Goal: Task Accomplishment & Management: Complete application form

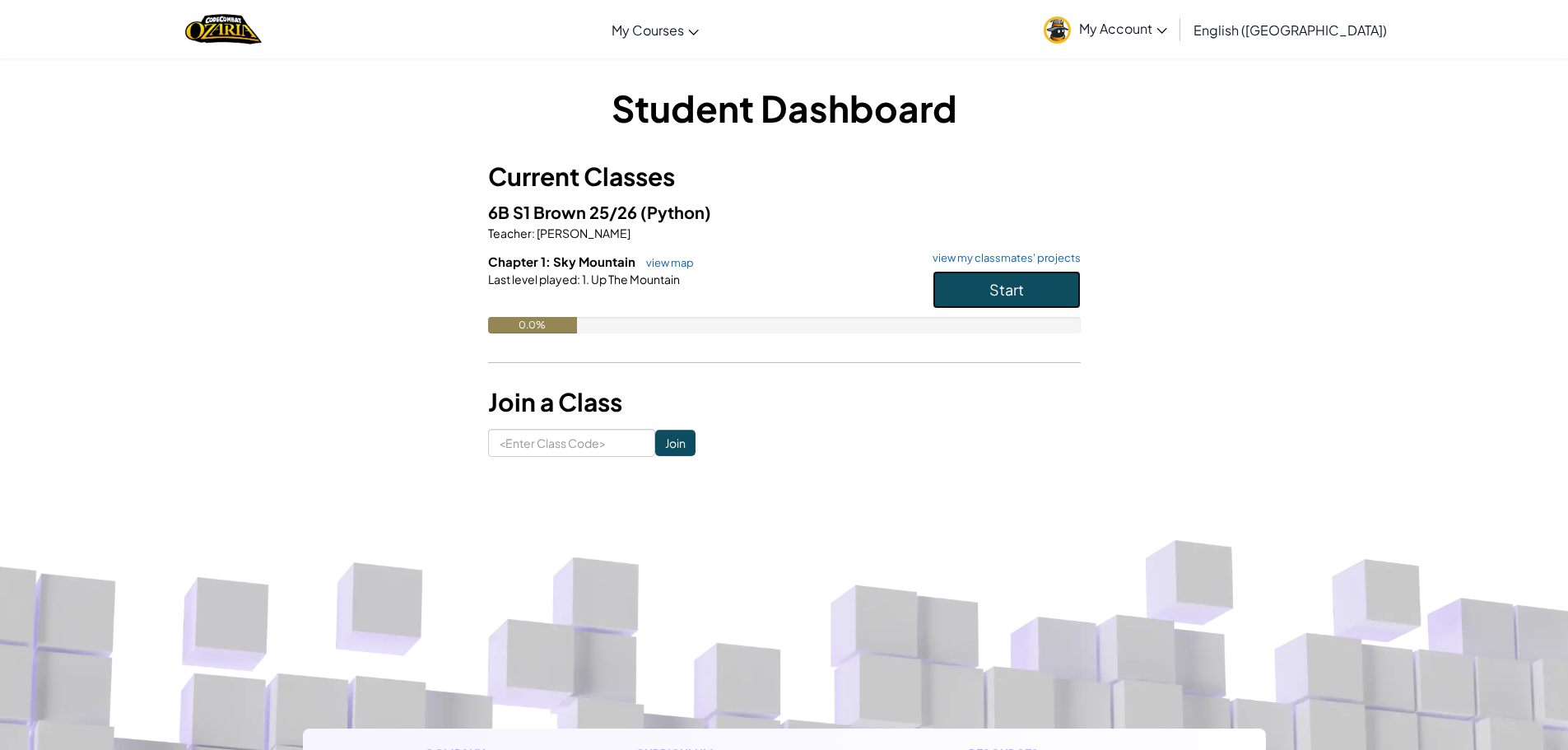
click at [1012, 276] on button "Start" at bounding box center [1007, 290] width 148 height 38
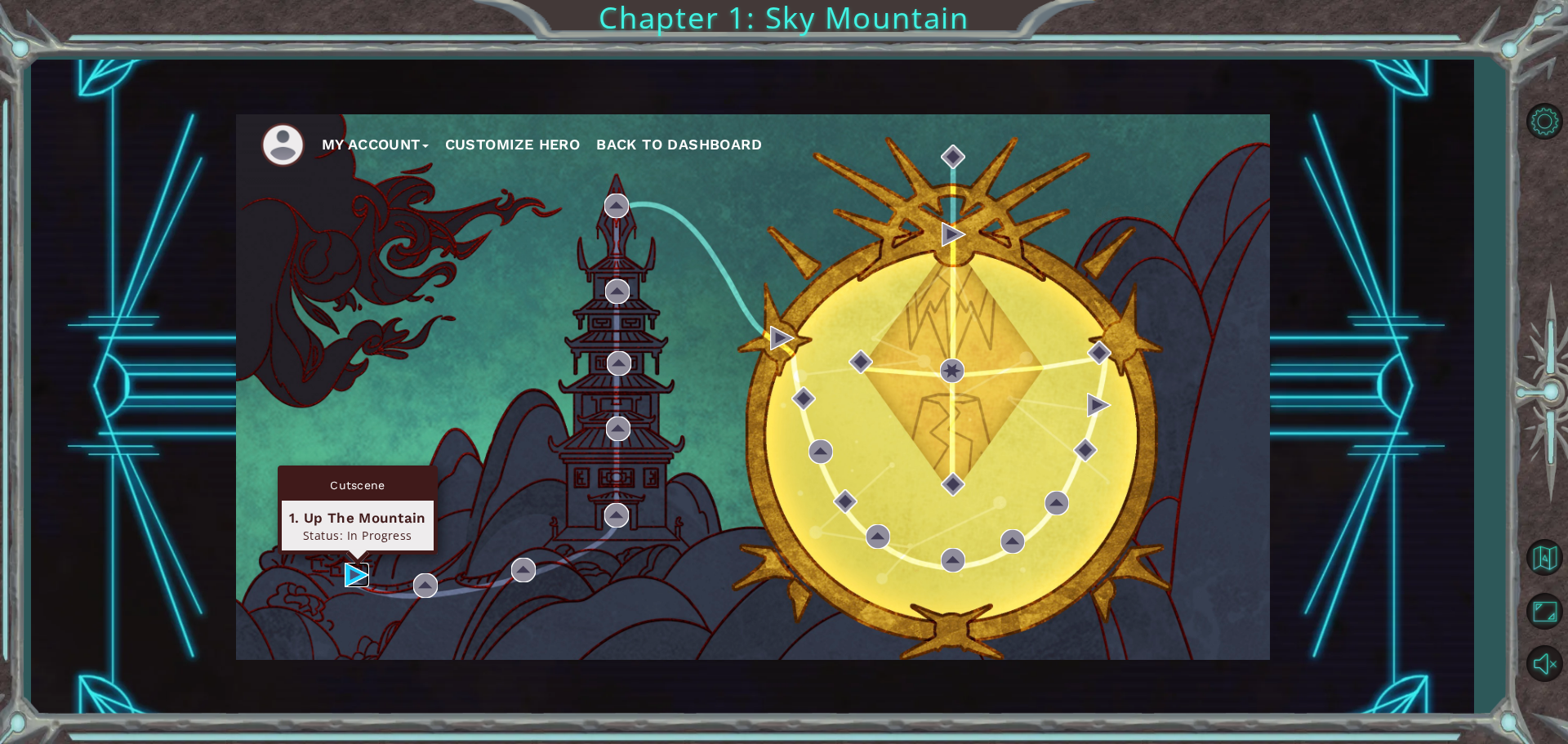
click at [355, 572] on img at bounding box center [356, 574] width 24 height 24
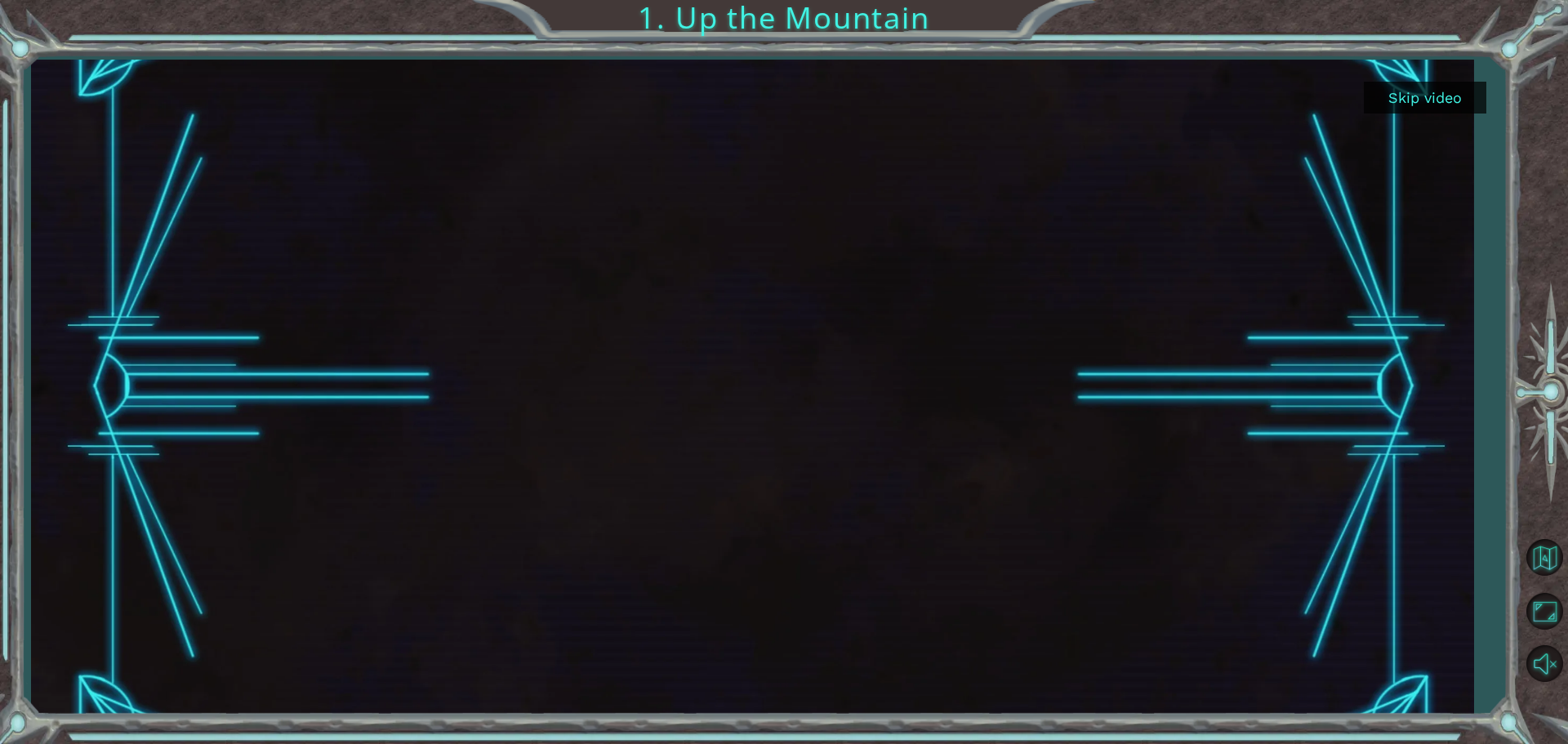
click at [1428, 88] on button "Skip video" at bounding box center [1425, 97] width 123 height 32
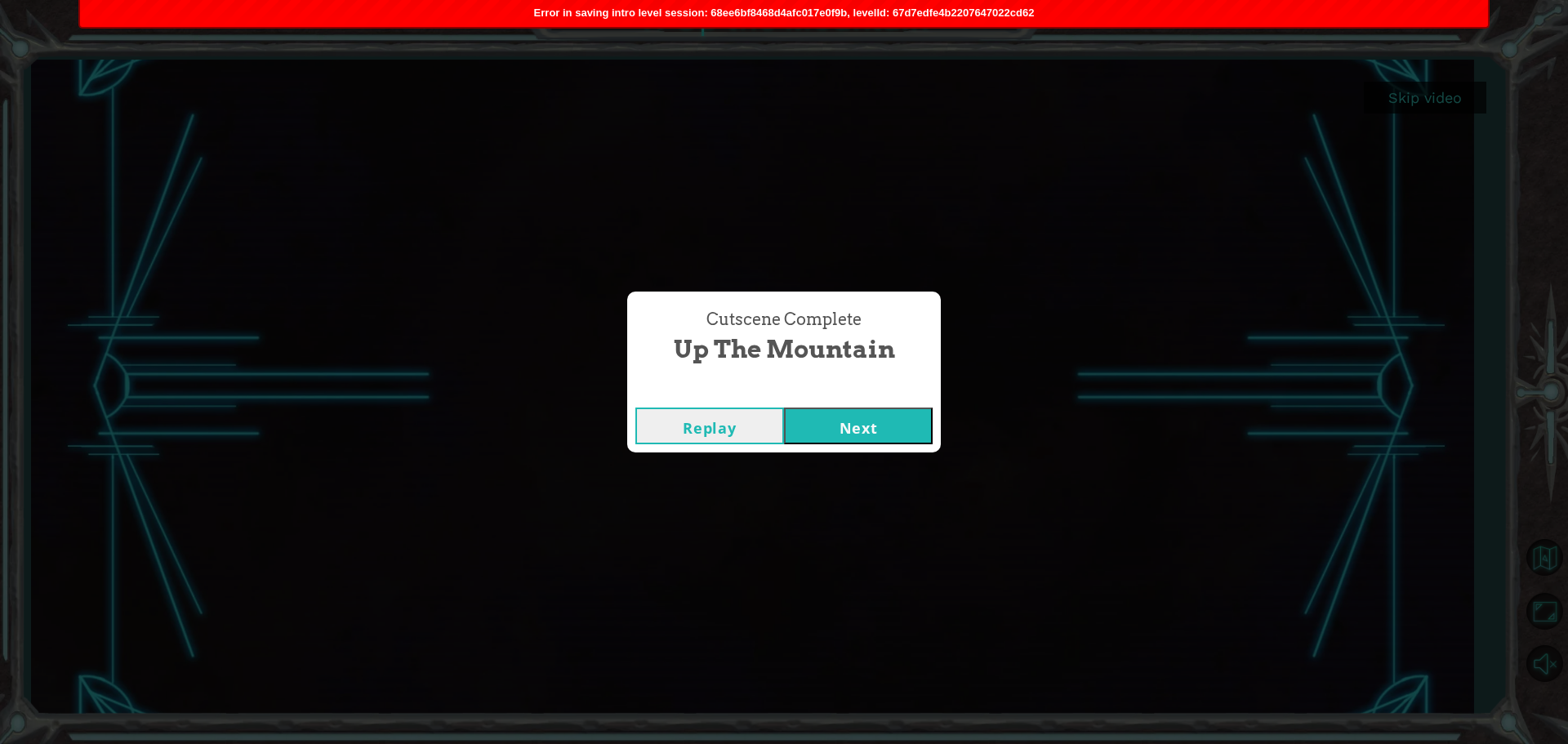
click at [837, 415] on button "Next" at bounding box center [859, 426] width 149 height 37
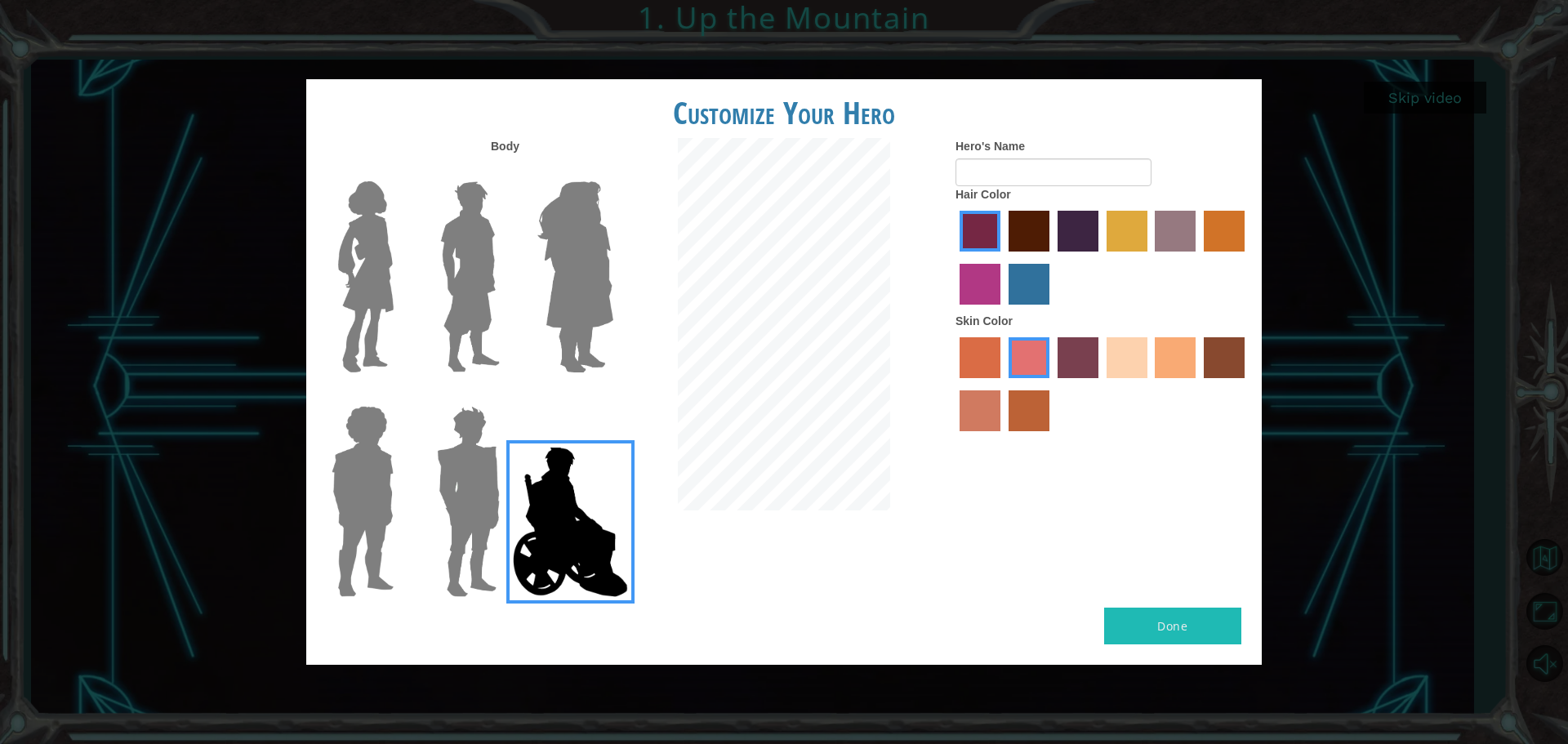
click at [416, 274] on div at bounding box center [466, 271] width 106 height 224
click at [352, 284] on img at bounding box center [366, 277] width 69 height 204
click at [400, 170] on input "Hero Connie" at bounding box center [400, 170] width 0 height 0
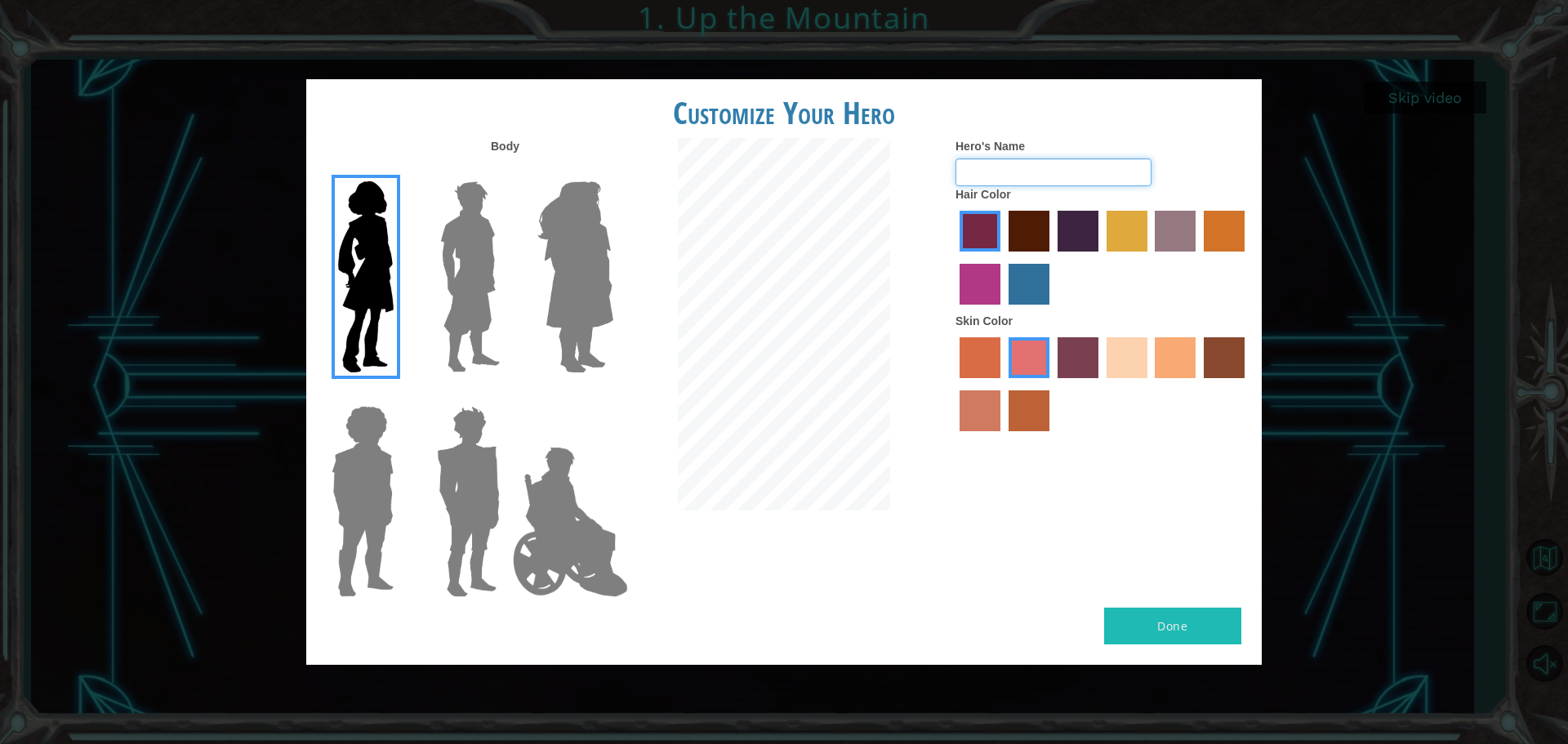
click at [1039, 168] on input "Hero's Name" at bounding box center [1053, 172] width 196 height 28
type input "[GEOGRAPHIC_DATA]"
click at [1198, 618] on button "Done" at bounding box center [1173, 626] width 137 height 37
